Goal: Task Accomplishment & Management: Manage account settings

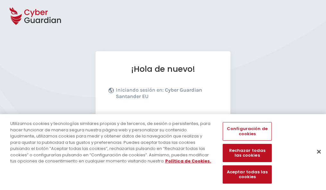
scroll to position [79, 0]
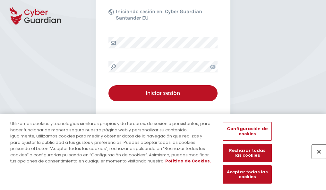
click at [315, 158] on button "Cerrar" at bounding box center [318, 152] width 14 height 14
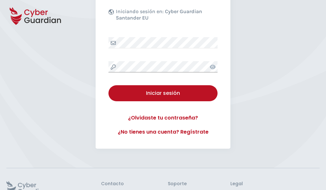
scroll to position [125, 0]
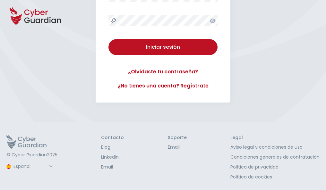
click at [108, 39] on button "Iniciar sesión" at bounding box center [162, 47] width 109 height 16
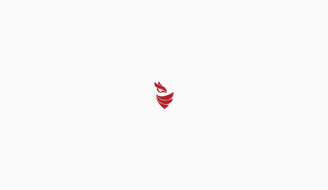
select select "English"
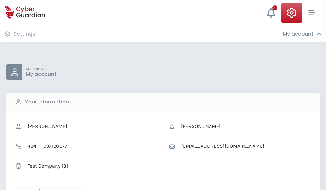
click at [37, 189] on icon "button" at bounding box center [37, 191] width 5 height 5
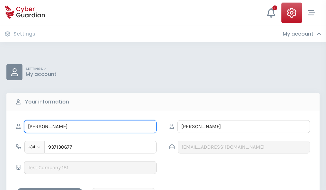
click at [90, 127] on input "JULIETA" at bounding box center [90, 126] width 132 height 13
type input "J"
type input "Gertrudis"
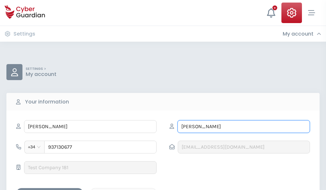
click at [243, 127] on input "SILVA" at bounding box center [243, 126] width 132 height 13
type input "S"
type input "Sandoval"
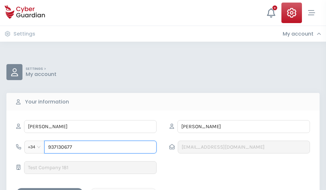
click at [100, 147] on input "937130677" at bounding box center [100, 147] width 112 height 13
type input "9"
type input "884381900"
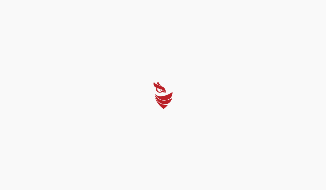
select select "English"
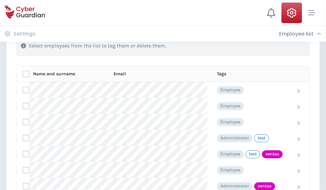
scroll to position [290, 0]
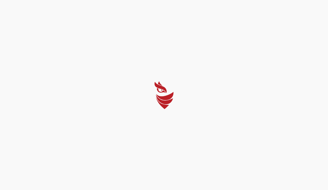
select select "English"
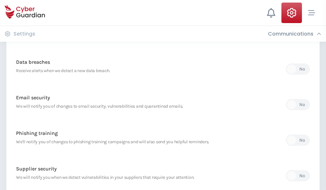
scroll to position [337, 0]
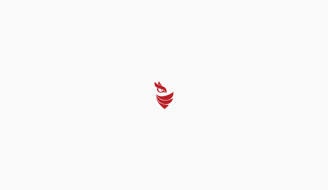
select select "English"
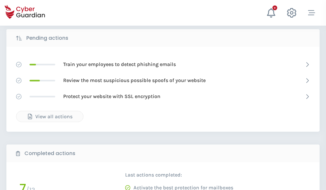
scroll to position [355, 0]
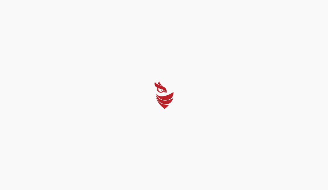
select select "English"
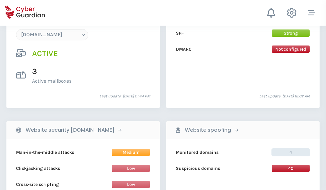
scroll to position [683, 0]
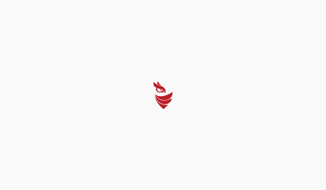
select select "English"
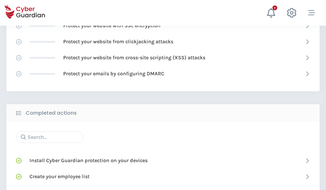
scroll to position [427, 0]
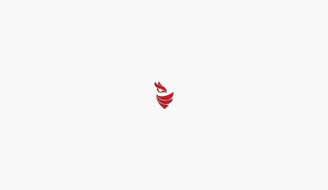
select select "English"
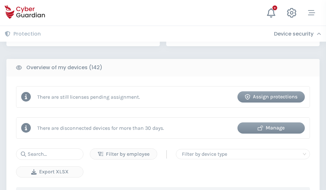
scroll to position [621, 0]
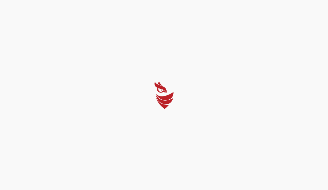
select select "English"
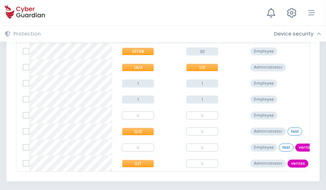
scroll to position [297, 0]
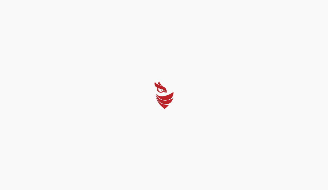
select select "English"
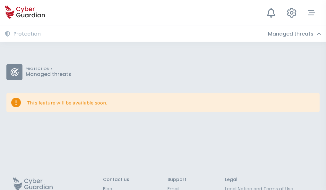
scroll to position [42, 0]
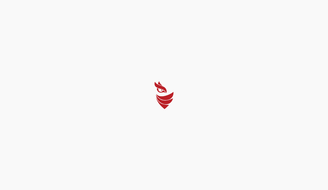
select select "English"
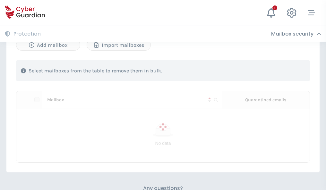
scroll to position [274, 0]
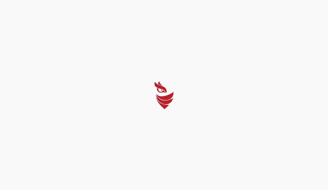
select select "English"
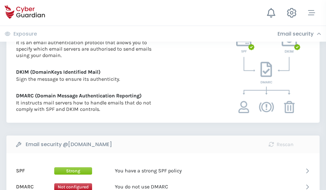
scroll to position [346, 0]
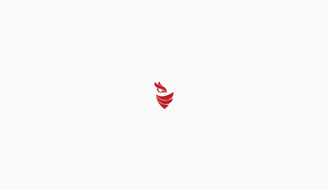
select select "English"
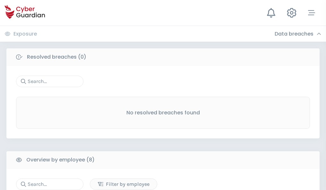
scroll to position [546, 0]
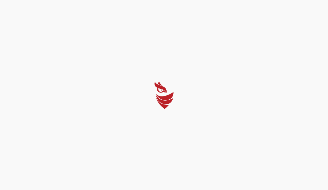
select select "English"
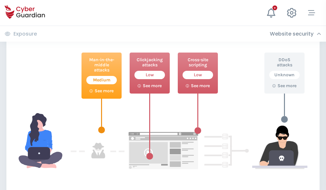
scroll to position [349, 0]
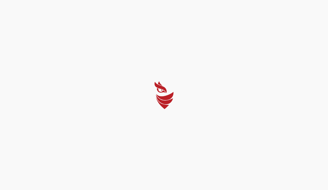
select select "English"
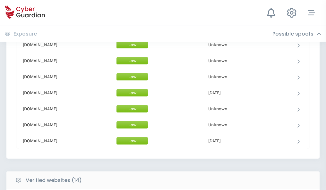
scroll to position [625, 0]
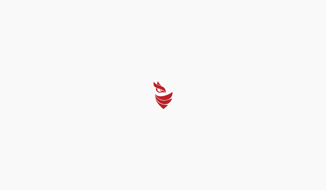
select select "English"
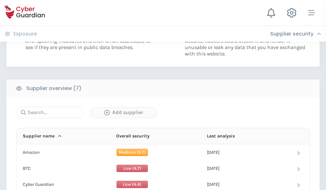
scroll to position [415, 0]
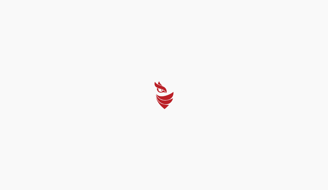
select select "English"
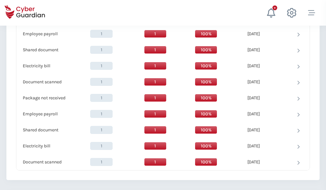
scroll to position [657, 0]
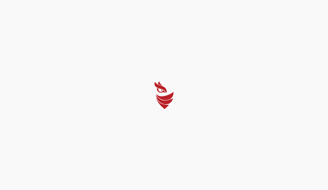
select select "English"
